Goal: Contribute content: Contribute content

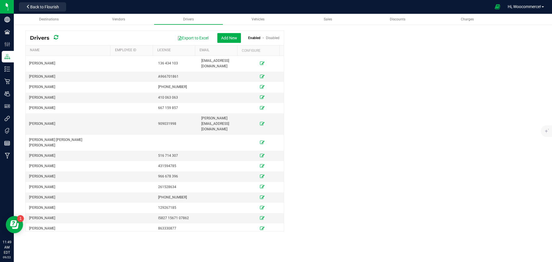
scroll to position [412, 0]
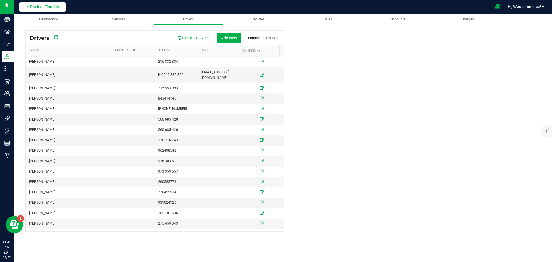
click at [55, 7] on span "Back to Flourish" at bounding box center [44, 7] width 29 height 5
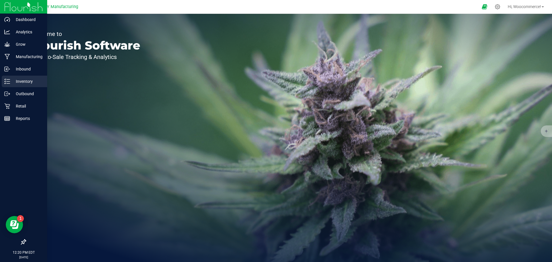
click at [25, 80] on p "Inventory" at bounding box center [27, 81] width 34 height 7
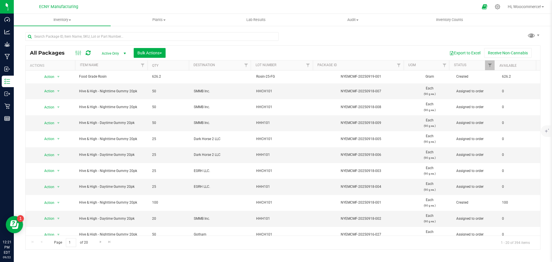
click at [214, 41] on div at bounding box center [151, 38] width 253 height 13
click at [214, 38] on input "text" at bounding box center [151, 36] width 253 height 9
type input "fire og"
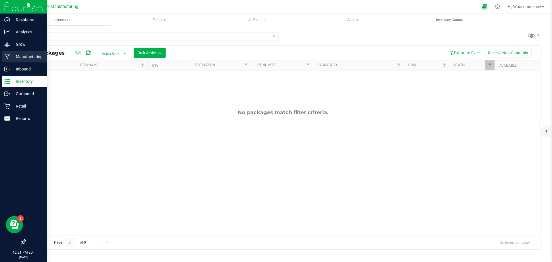
click at [14, 55] on p "Manufacturing" at bounding box center [27, 56] width 34 height 7
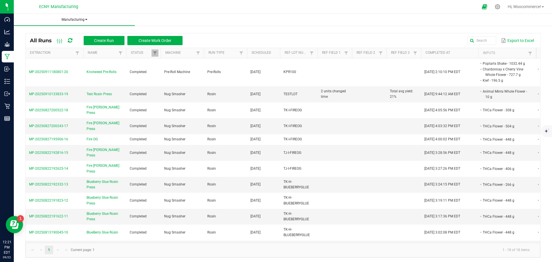
click at [78, 18] on span "Manufacturing" at bounding box center [74, 19] width 121 height 5
click at [64, 40] on li "Waste log" at bounding box center [74, 37] width 121 height 7
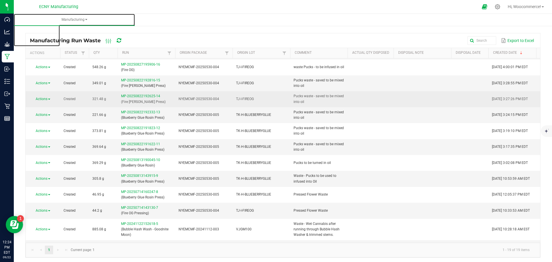
scroll to position [128, 0]
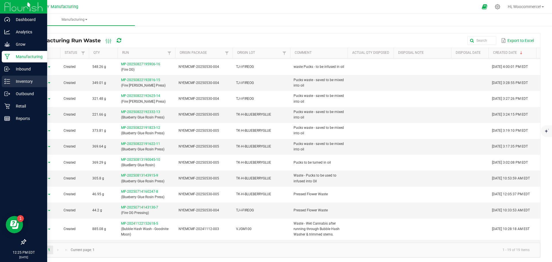
click at [11, 81] on p "Inventory" at bounding box center [27, 81] width 34 height 7
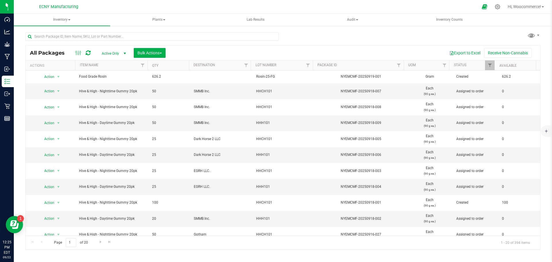
click at [113, 52] on span "Active Only" at bounding box center [113, 53] width 32 height 8
click at [108, 89] on li "All" at bounding box center [112, 88] width 31 height 9
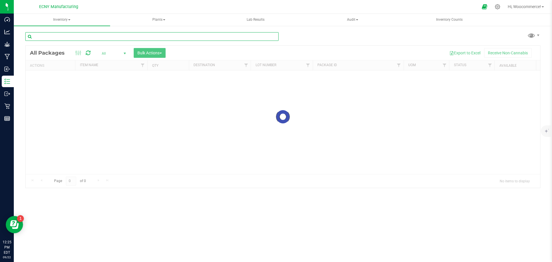
click at [97, 35] on input "text" at bounding box center [151, 36] width 253 height 9
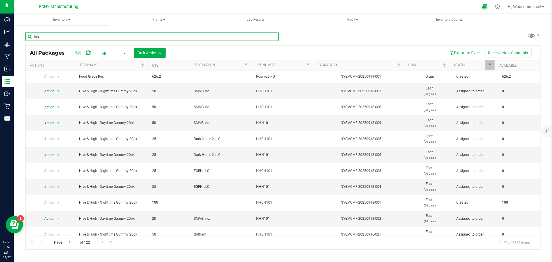
type input "fire"
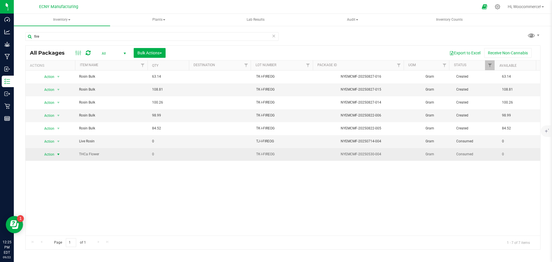
click at [57, 155] on span "select" at bounding box center [58, 154] width 5 height 5
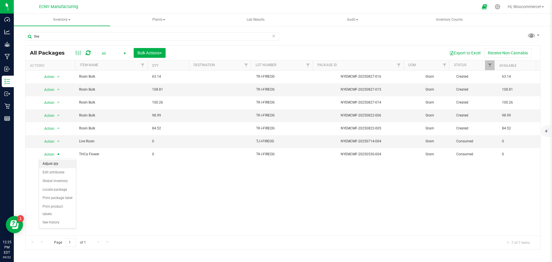
click at [51, 167] on li "Adjust qty" at bounding box center [57, 163] width 37 height 9
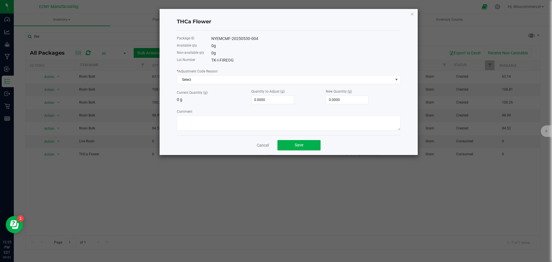
click at [257, 84] on div "* Adjustment Code Reason Select Current Quantity (g) 0 g Quantity to Adjust (g)…" at bounding box center [289, 99] width 224 height 62
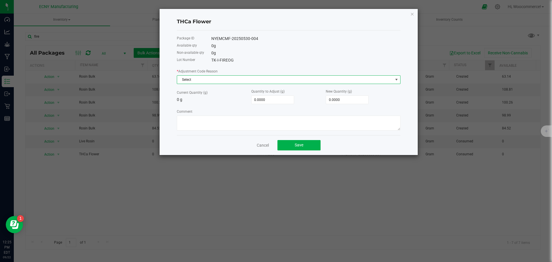
click at [254, 82] on span "Select" at bounding box center [285, 80] width 216 height 8
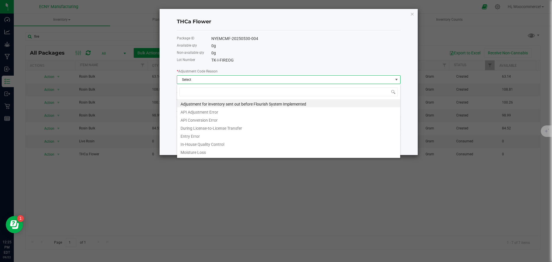
scroll to position [9, 224]
click at [209, 134] on li "Entry Error" at bounding box center [288, 135] width 223 height 8
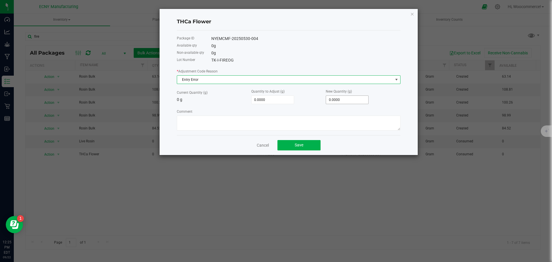
type input "0"
click at [338, 100] on input "0" at bounding box center [347, 100] width 42 height 8
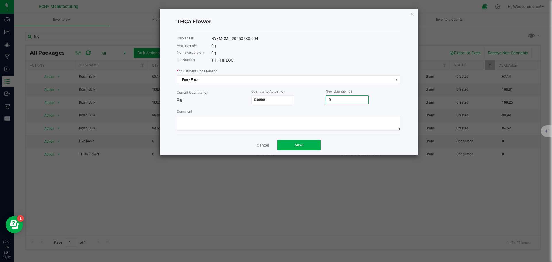
type input "1.0000"
type input "1"
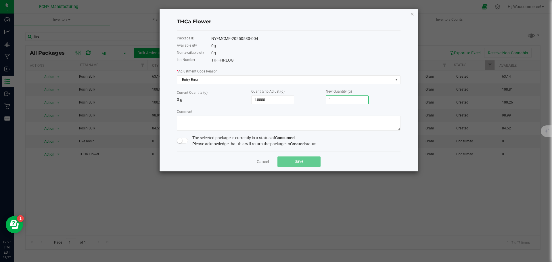
type input "18.0000"
type input "18"
type input "185.0000"
type input "185"
type input "1,858.0000"
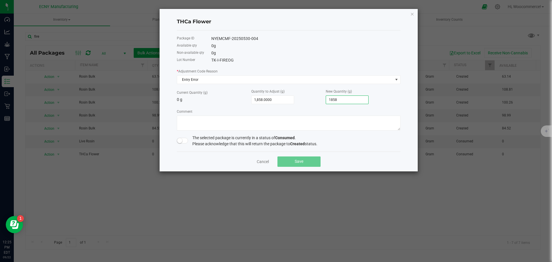
type input "1858."
type input "1,858.8000"
click at [306, 120] on textarea "Comment" at bounding box center [289, 123] width 224 height 15
click at [186, 142] on span at bounding box center [182, 141] width 11 height 6
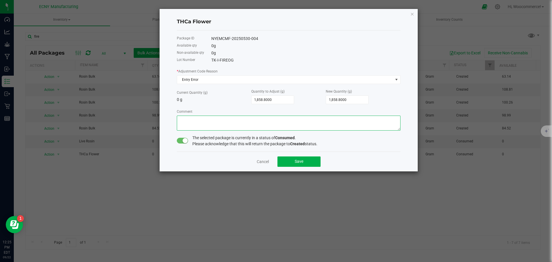
click at [184, 116] on textarea "Comment" at bounding box center [289, 123] width 224 height 15
click at [220, 118] on textarea "Comment" at bounding box center [289, 123] width 224 height 15
click at [275, 120] on textarea "Comment" at bounding box center [289, 123] width 224 height 15
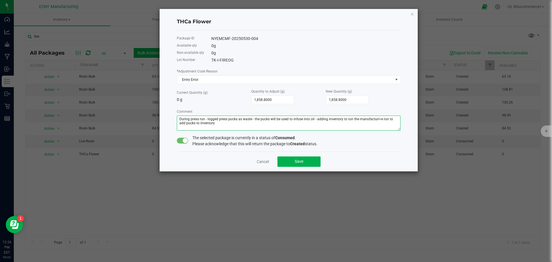
click at [377, 121] on textarea "Comment" at bounding box center [289, 123] width 224 height 15
click at [278, 124] on textarea "Comment" at bounding box center [289, 123] width 224 height 15
click at [328, 119] on textarea "Comment" at bounding box center [289, 123] width 224 height 15
click at [223, 124] on textarea "Comment" at bounding box center [289, 123] width 224 height 15
drag, startPoint x: 223, startPoint y: 124, endPoint x: 175, endPoint y: 119, distance: 47.9
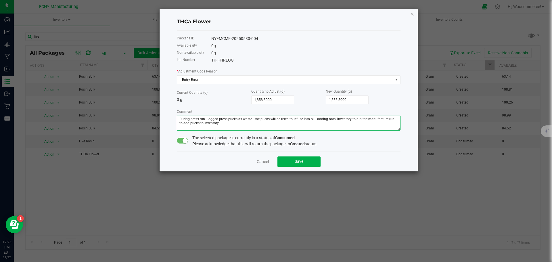
click at [175, 119] on div "THCa Flower Package ID NYEMCMF-20250530-004 Available qty 0 g Non-available qty…" at bounding box center [288, 90] width 258 height 162
type textarea "During press run - logged press pucks as waste - the pucks will be used to infu…"
click at [296, 162] on span "Save" at bounding box center [299, 161] width 9 height 5
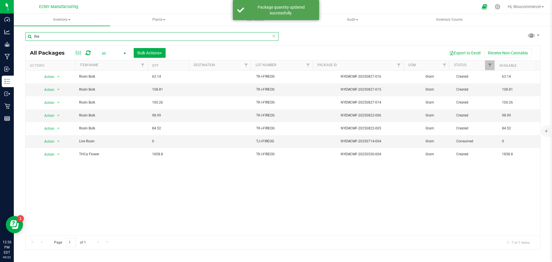
click at [145, 36] on input "fire" at bounding box center [151, 36] width 253 height 9
type input "f"
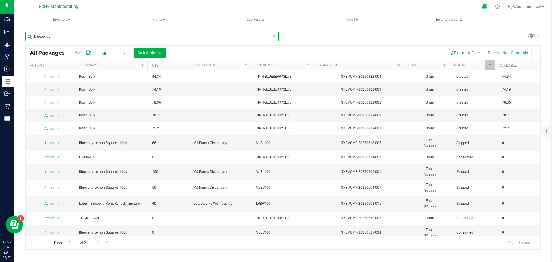
type input "blueberrygl"
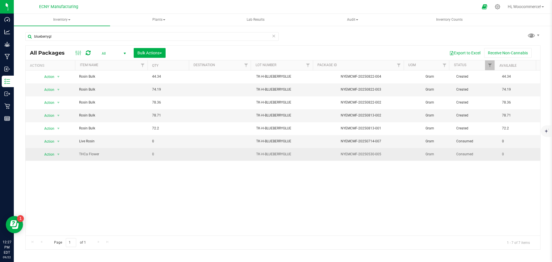
click at [55, 153] on span "select" at bounding box center [58, 154] width 7 height 8
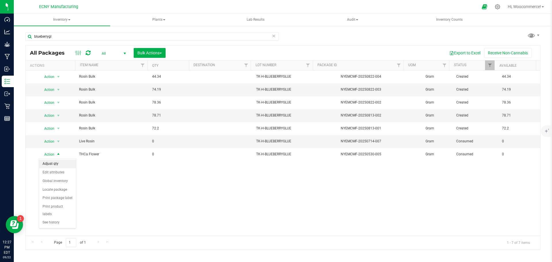
click at [57, 162] on li "Adjust qty" at bounding box center [57, 163] width 37 height 9
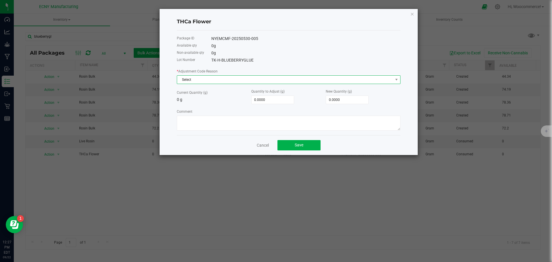
click at [310, 80] on span "Select" at bounding box center [285, 80] width 216 height 8
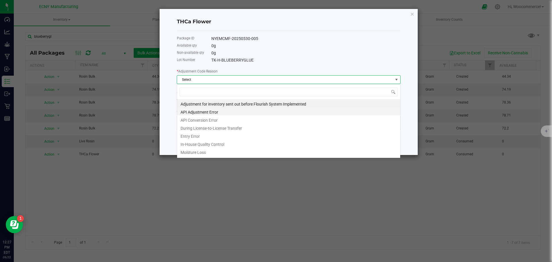
scroll to position [9, 224]
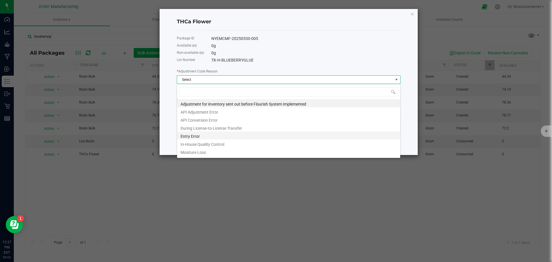
click at [189, 137] on li "Entry Error" at bounding box center [288, 135] width 223 height 8
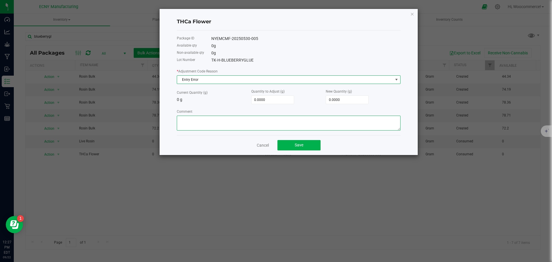
click at [203, 128] on textarea "Comment" at bounding box center [289, 123] width 224 height 15
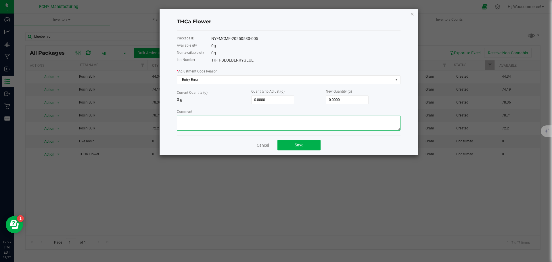
paste textarea "During press run - logged press pucks as waste - the pucks will be used to infu…"
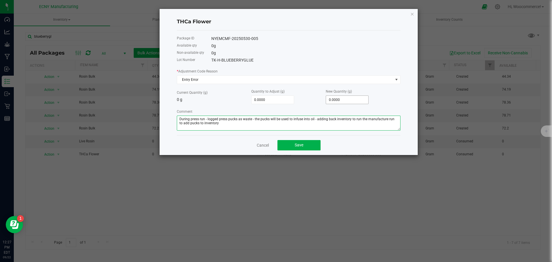
type textarea "During press run - logged press pucks as waste - the pucks will be used to infu…"
type input "0"
click at [352, 98] on input "0" at bounding box center [347, 100] width 42 height 8
type input "1.0000"
type input "1"
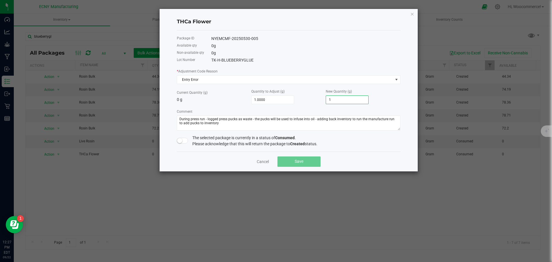
type input "16.0000"
type input "16"
type input "164.0000"
type input "164"
type input "1,640.0000"
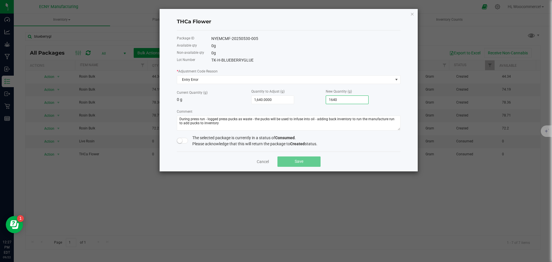
type input "1640."
type input "1,640.2000"
click at [182, 139] on span at bounding box center [182, 141] width 11 height 6
click at [305, 159] on button "Save" at bounding box center [298, 161] width 43 height 10
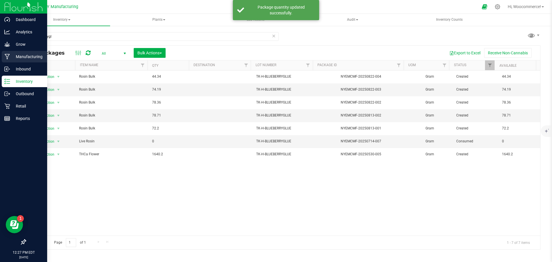
click at [12, 55] on p "Manufacturing" at bounding box center [27, 56] width 34 height 7
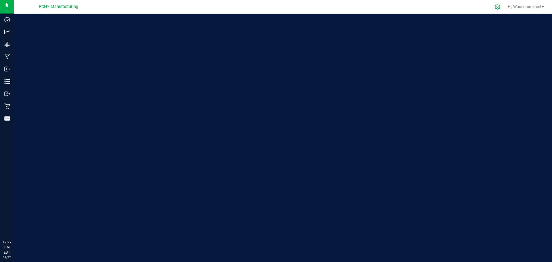
click at [494, 6] on icon at bounding box center [497, 7] width 6 height 6
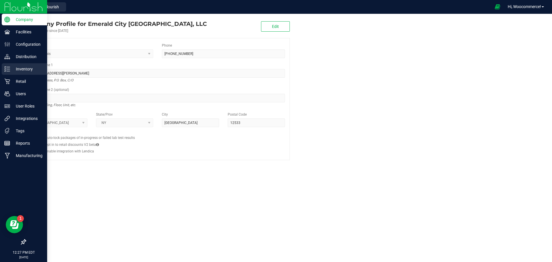
click at [6, 65] on div "Inventory" at bounding box center [24, 68] width 45 height 11
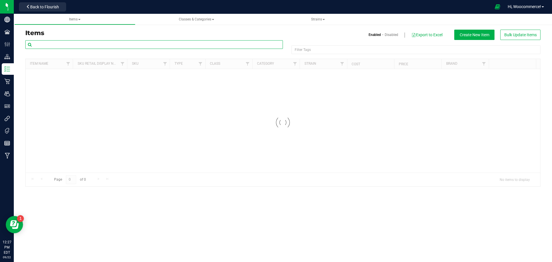
click at [74, 45] on input "text" at bounding box center [153, 44] width 257 height 9
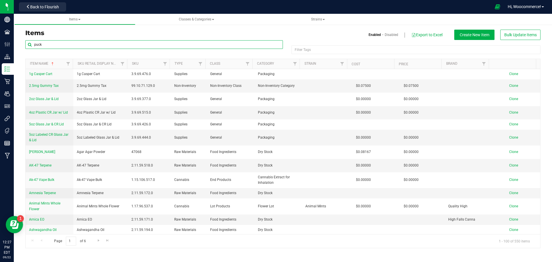
type input "puck"
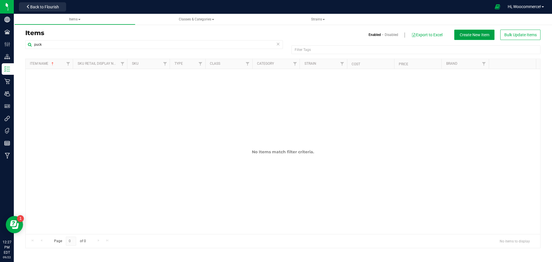
click at [460, 36] on span "Create New Item" at bounding box center [474, 34] width 30 height 5
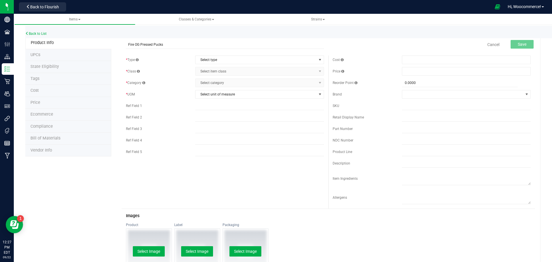
type input "Fire OG Pressed Pucks"
click at [240, 53] on form "Fire OG Pressed Pucks Cancel Save * Type Select type Select type Cannabis Non-I…" at bounding box center [328, 215] width 413 height 357
click at [232, 59] on span "Select type" at bounding box center [255, 60] width 121 height 8
click at [221, 70] on li "Cannabis" at bounding box center [257, 69] width 127 height 9
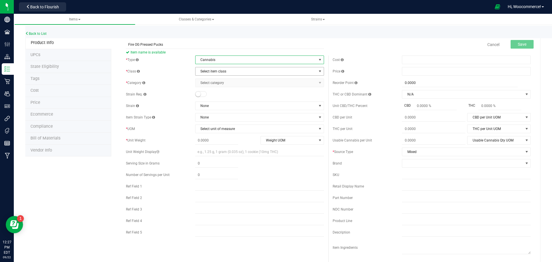
click at [216, 74] on span "Select item class" at bounding box center [255, 71] width 121 height 8
click at [209, 124] on li "Intermediate Products" at bounding box center [257, 124] width 127 height 9
click at [207, 84] on span "Select category" at bounding box center [255, 83] width 121 height 8
click at [230, 68] on span "Intermediate Products" at bounding box center [255, 71] width 121 height 8
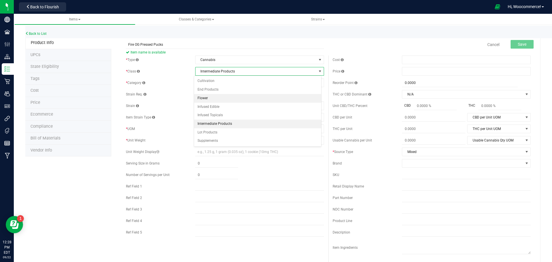
click at [212, 99] on li "Flower" at bounding box center [257, 98] width 127 height 9
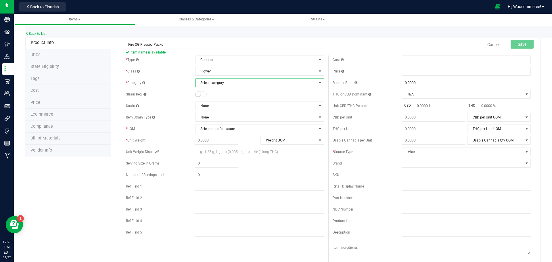
click at [208, 84] on span "Select category" at bounding box center [255, 83] width 121 height 8
click at [216, 88] on div "Select category No data found." at bounding box center [258, 108] width 128 height 43
click at [212, 86] on span "Select category" at bounding box center [255, 83] width 121 height 8
click at [211, 70] on span "Flower" at bounding box center [255, 71] width 121 height 8
click at [274, 73] on span "Flower" at bounding box center [255, 71] width 121 height 8
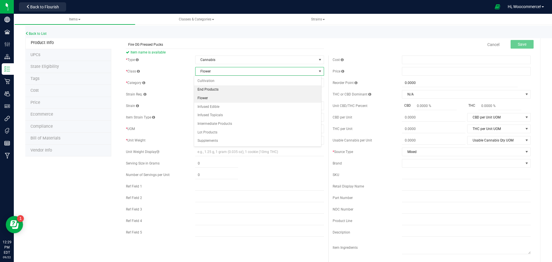
click at [228, 91] on li "End Products" at bounding box center [257, 89] width 127 height 9
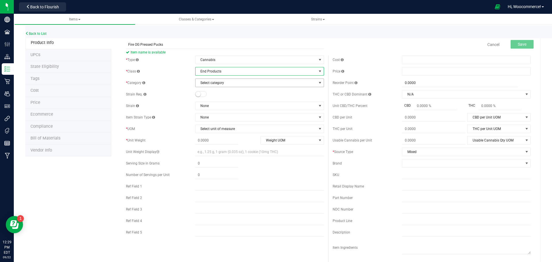
click at [229, 83] on span "Select category" at bounding box center [255, 83] width 121 height 8
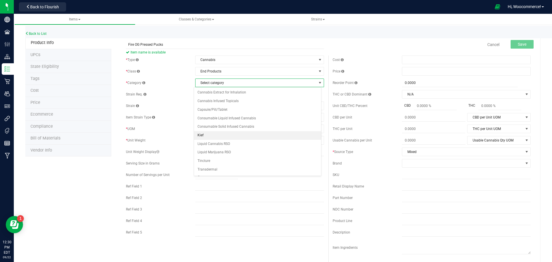
scroll to position [42, 0]
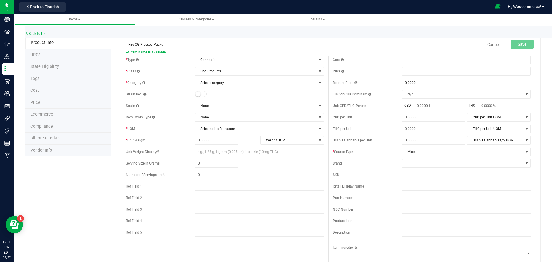
click at [243, 66] on div "* Type Cannabis Select type Cannabis Non-Inventory Raw Materials Supplies * Cla…" at bounding box center [225, 147] width 207 height 184
click at [236, 70] on span "End Products" at bounding box center [255, 71] width 121 height 8
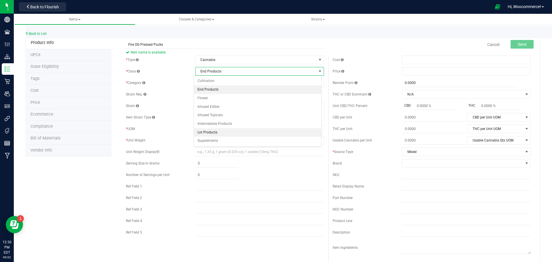
click at [207, 129] on li "Lot Products" at bounding box center [257, 132] width 127 height 9
click at [208, 84] on span "Select category" at bounding box center [255, 83] width 121 height 8
click at [205, 91] on li "Flower Lot" at bounding box center [257, 92] width 127 height 9
